Goal: Transaction & Acquisition: Purchase product/service

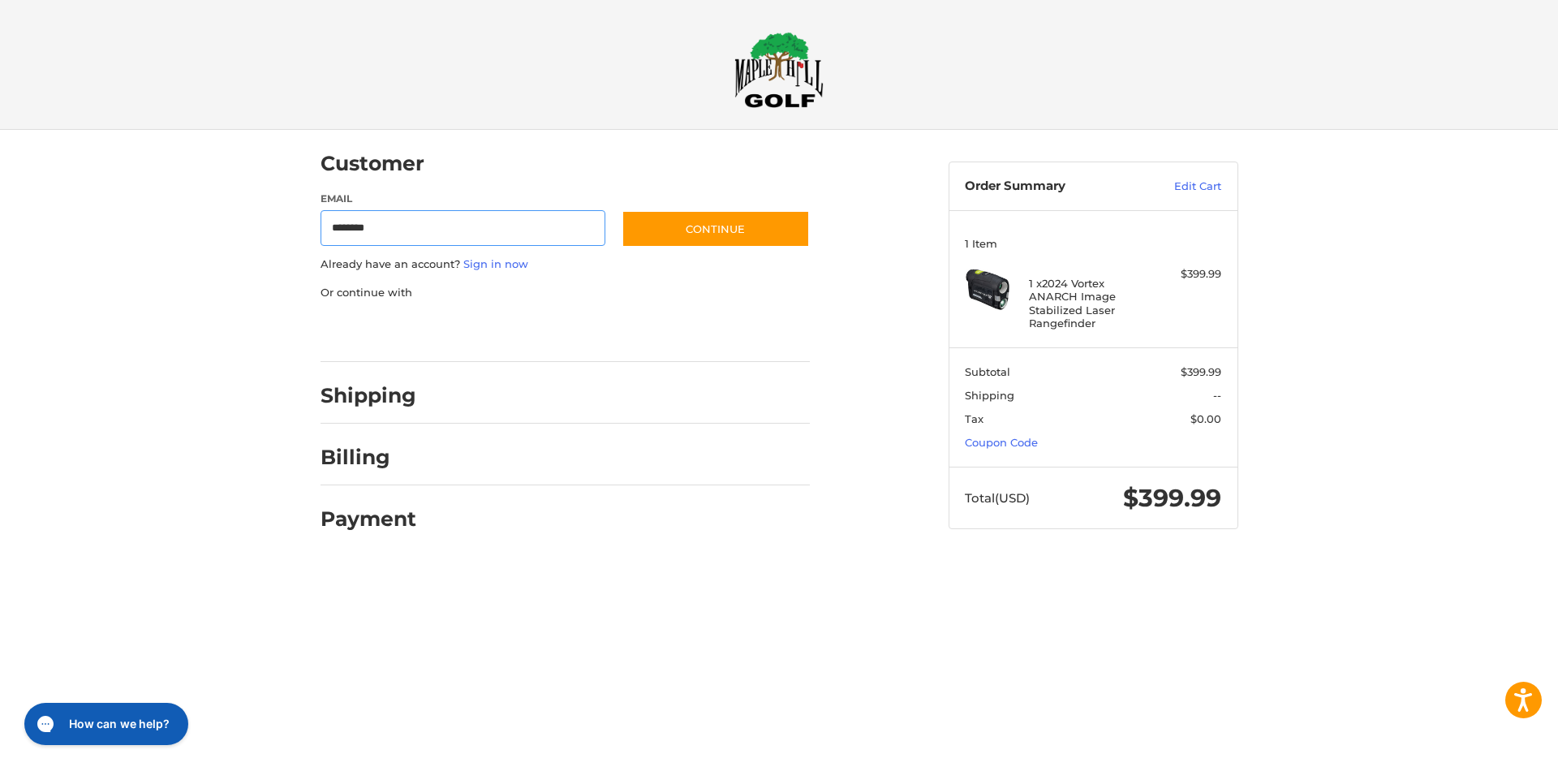
type input "**********"
click at [685, 236] on button "Continue" at bounding box center [715, 228] width 188 height 37
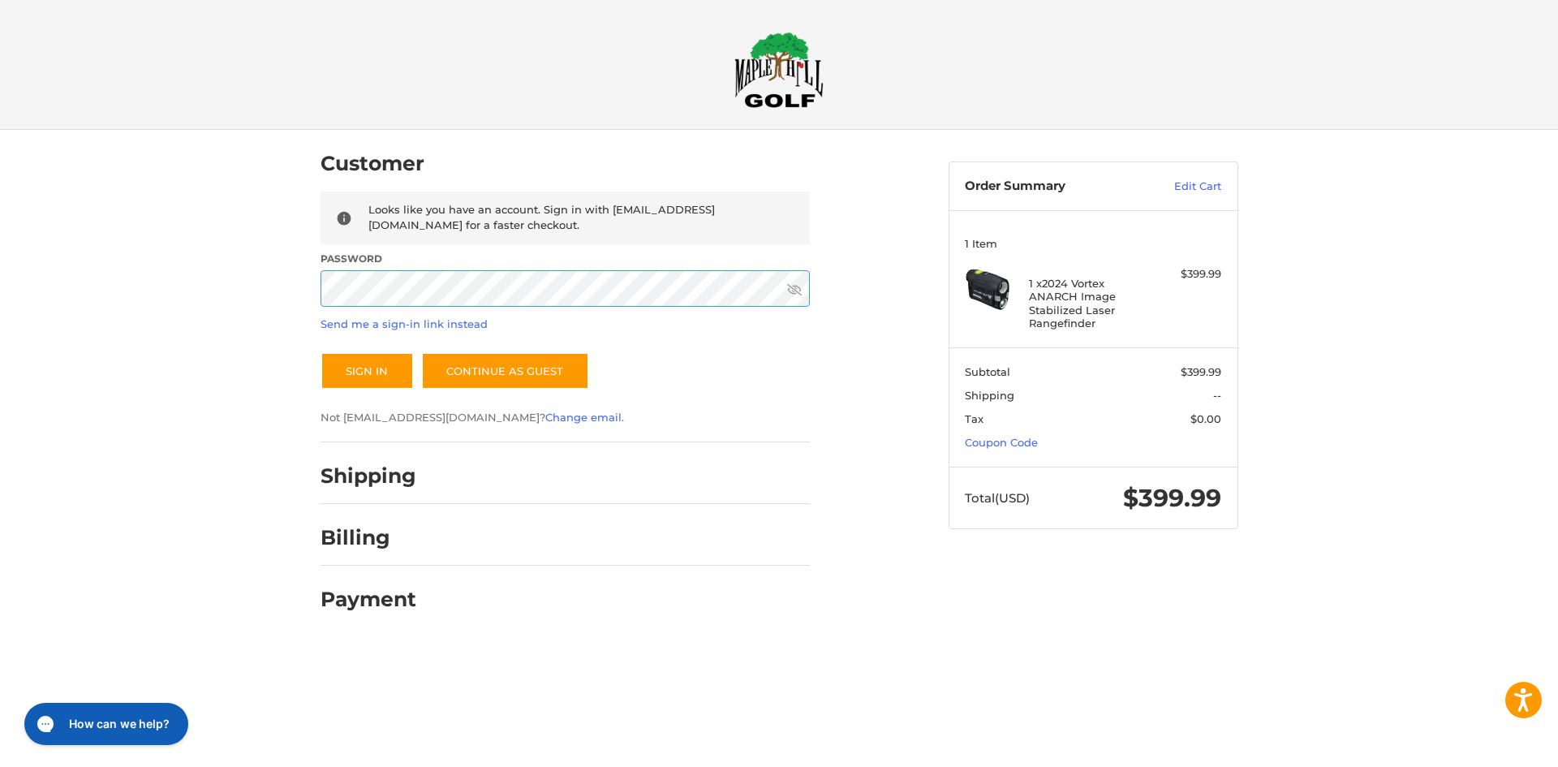
click at [320, 352] on button "Sign In" at bounding box center [366, 370] width 93 height 37
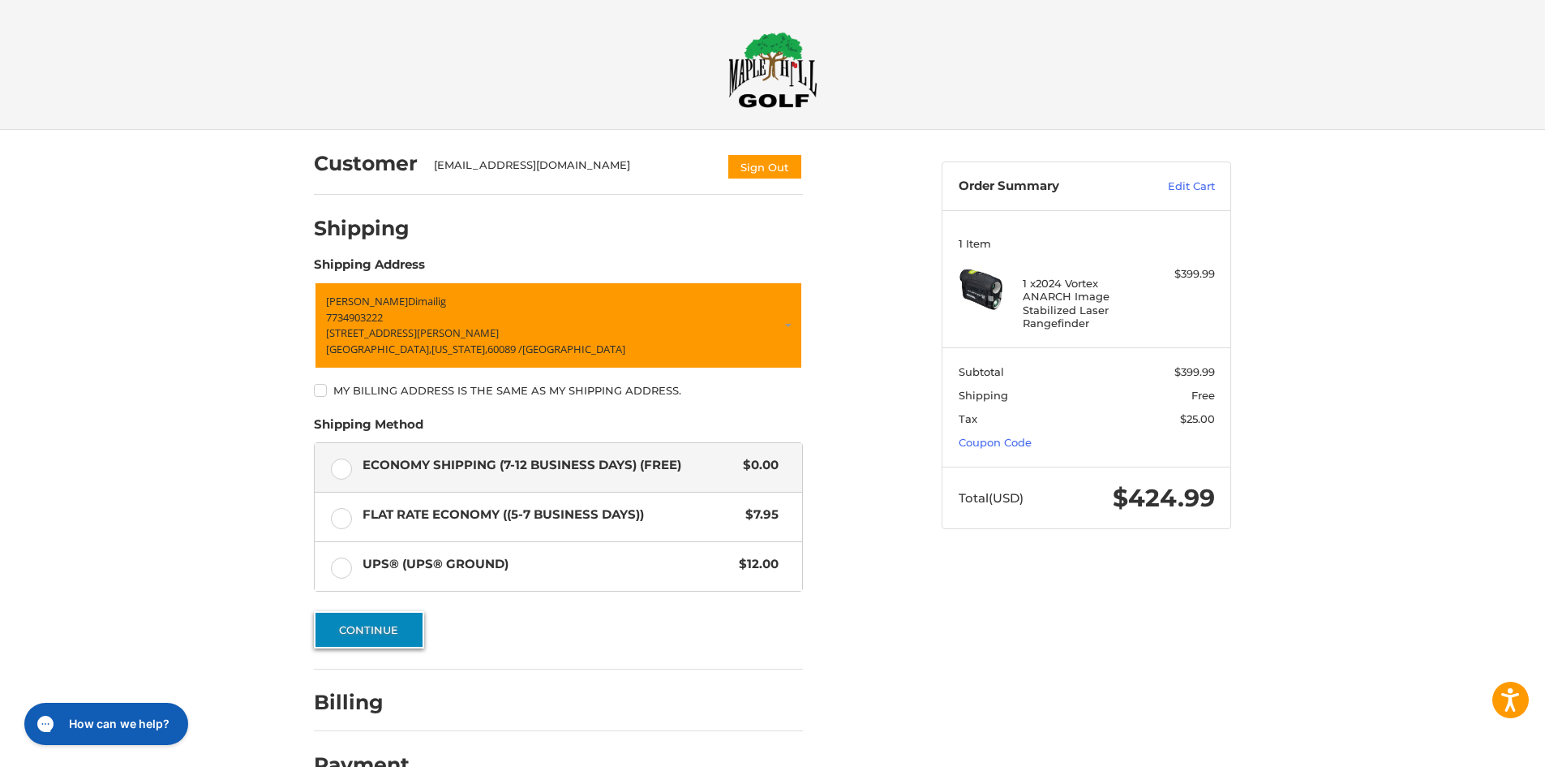
click at [399, 637] on button "Continue" at bounding box center [369, 629] width 110 height 37
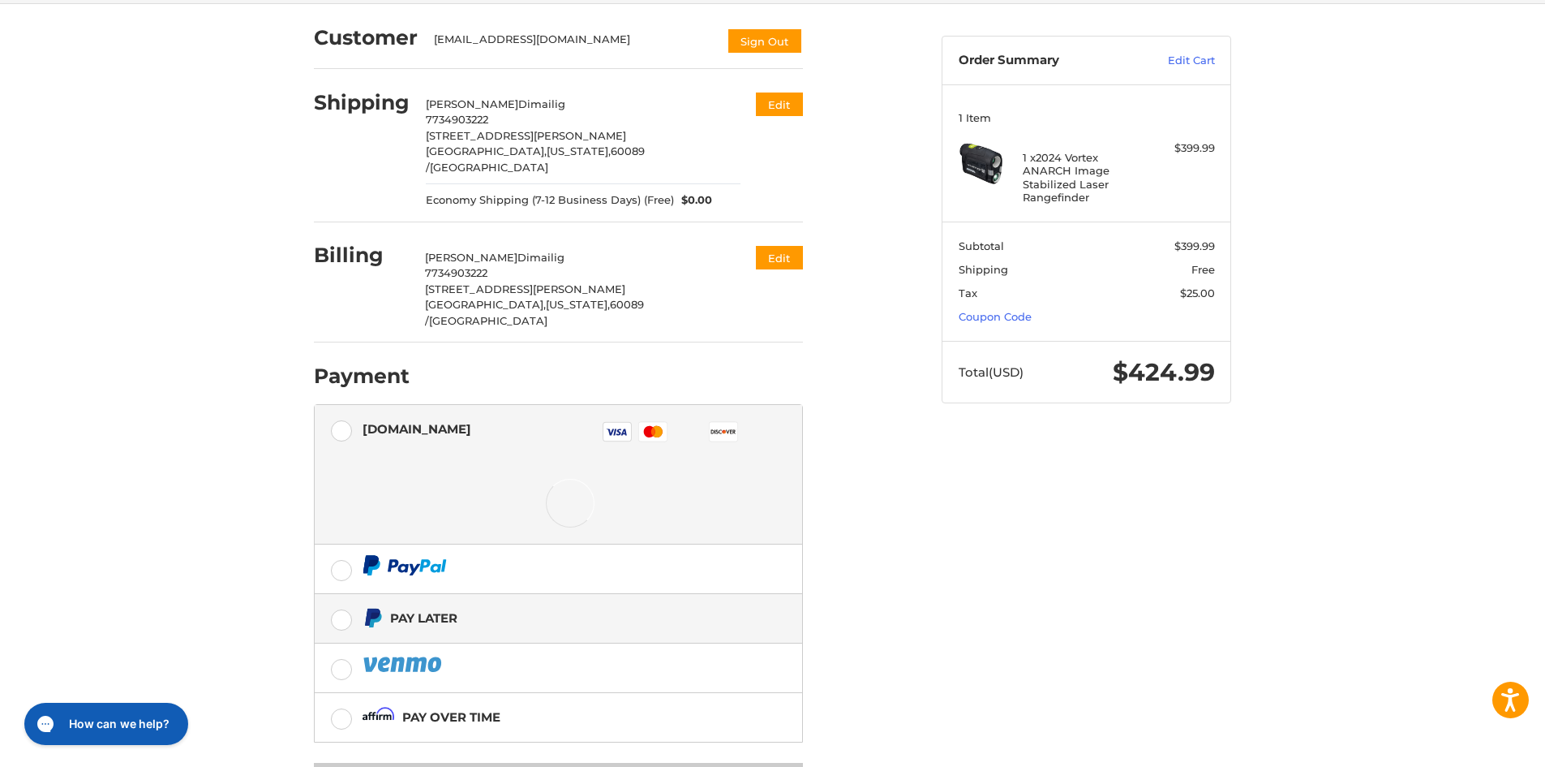
scroll to position [171, 0]
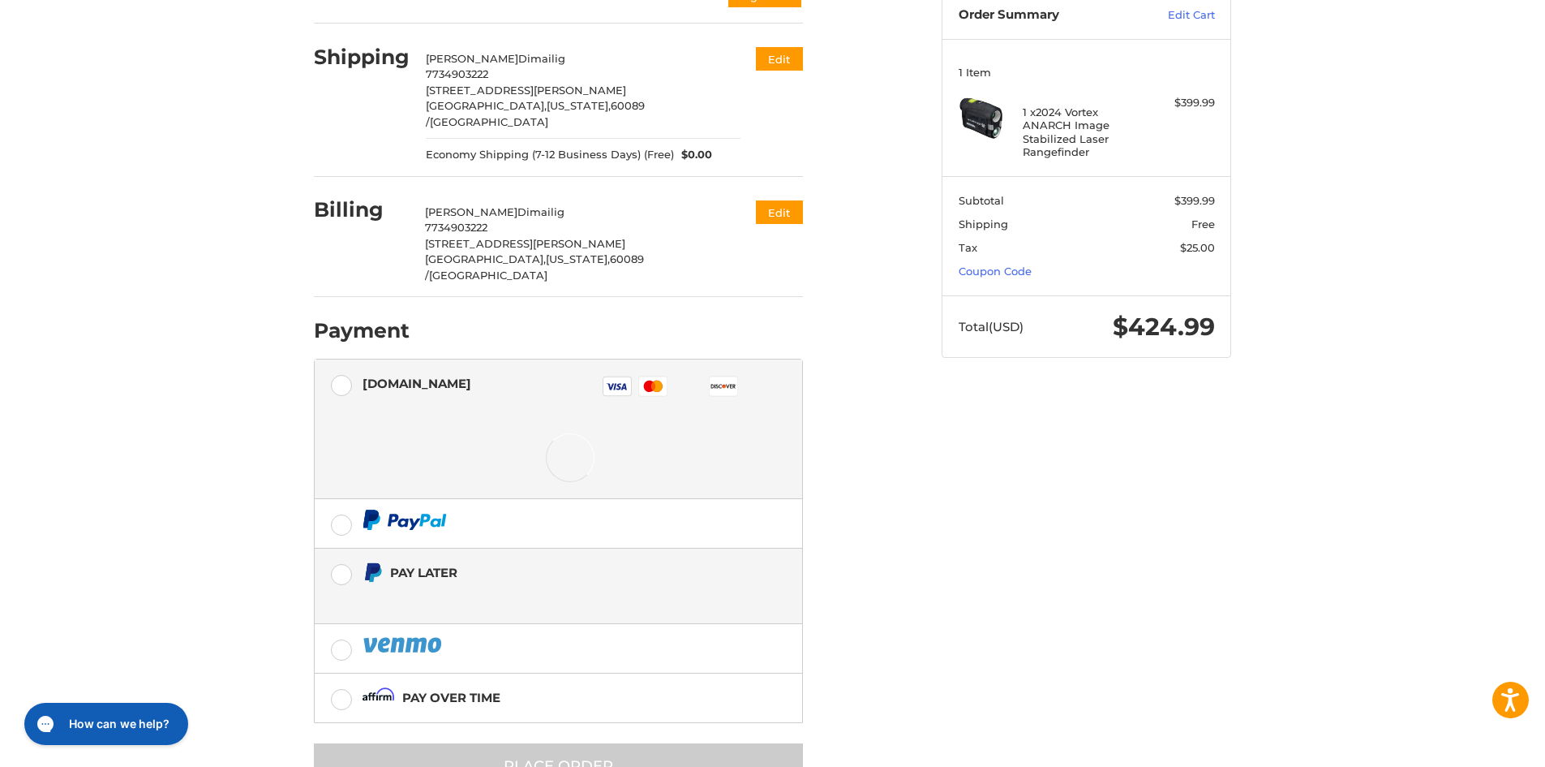
click at [442, 559] on div "Pay Later" at bounding box center [545, 572] width 311 height 27
click at [342, 545] on label at bounding box center [559, 523] width 488 height 49
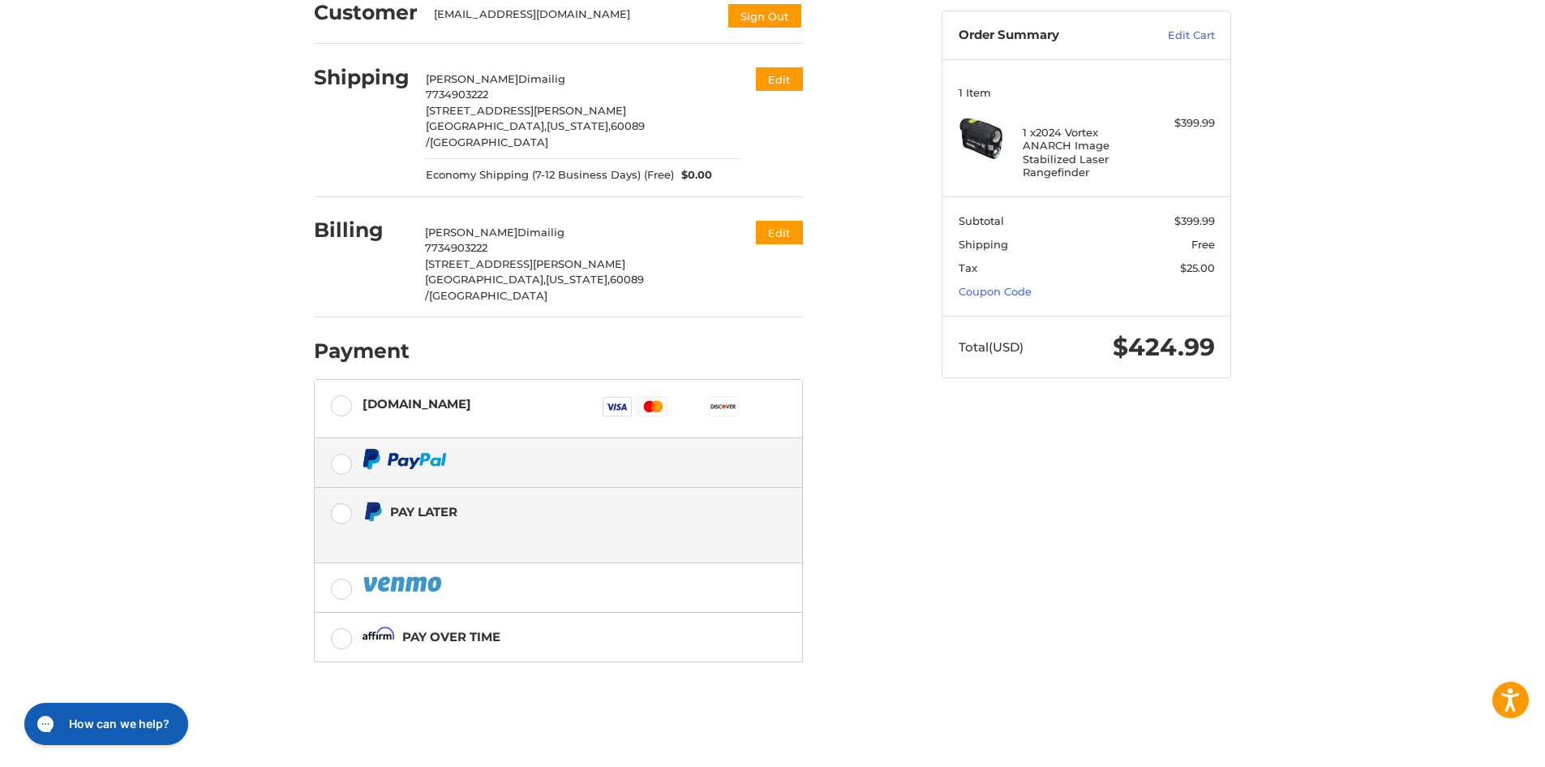
scroll to position [119, 0]
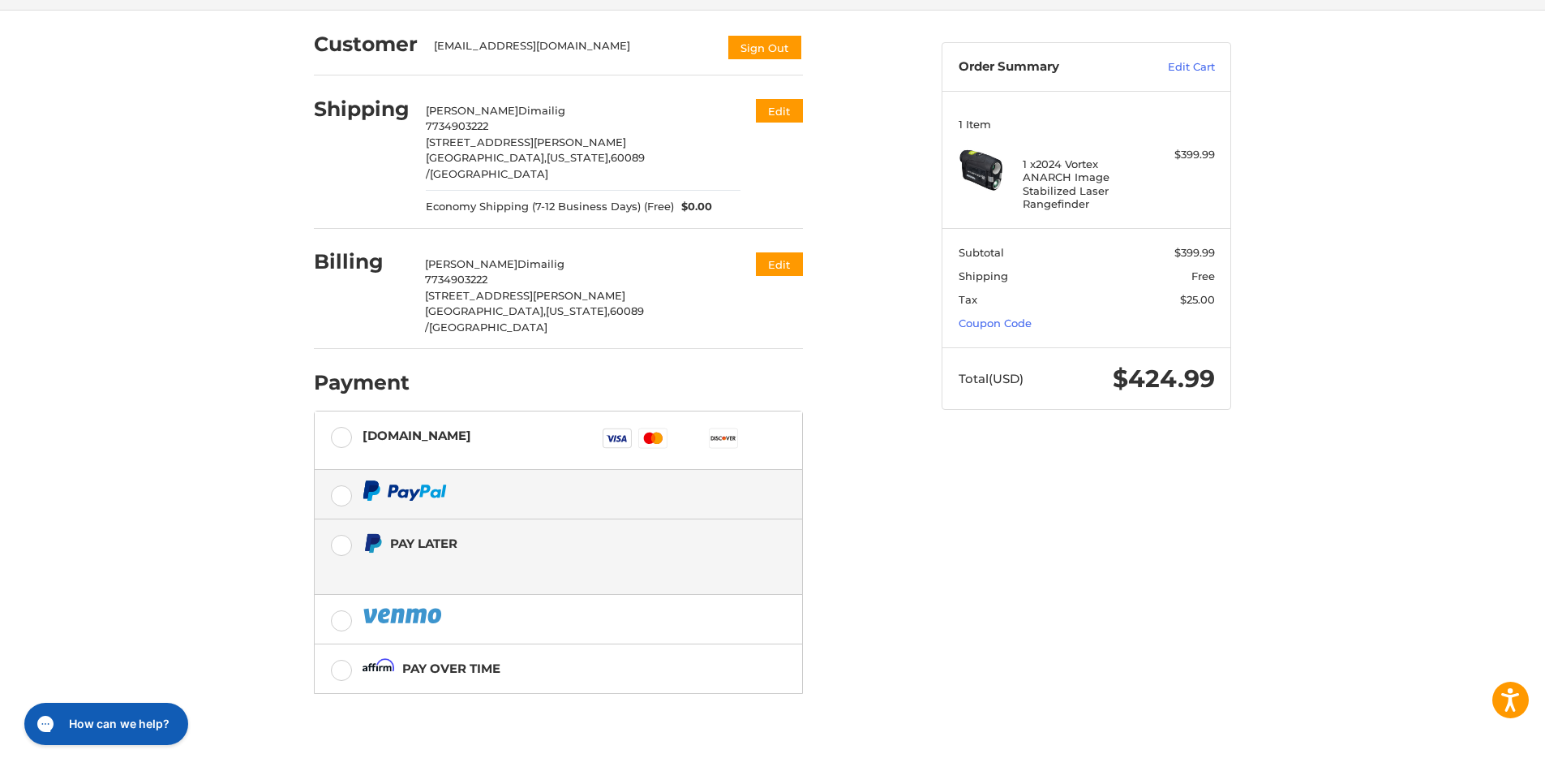
click at [348, 519] on label "Pay Later" at bounding box center [559, 556] width 488 height 75
